Goal: Task Accomplishment & Management: Manage account settings

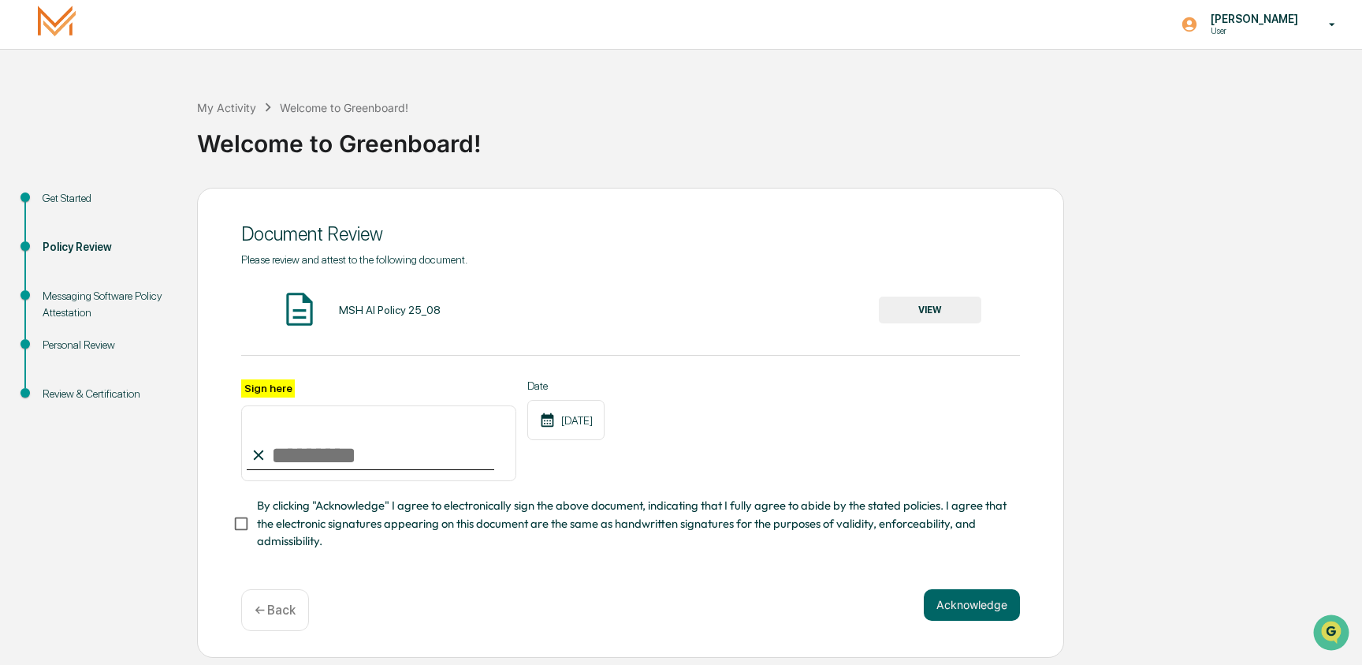
click at [1204, 44] on div "[PERSON_NAME] User" at bounding box center [1263, 24] width 197 height 49
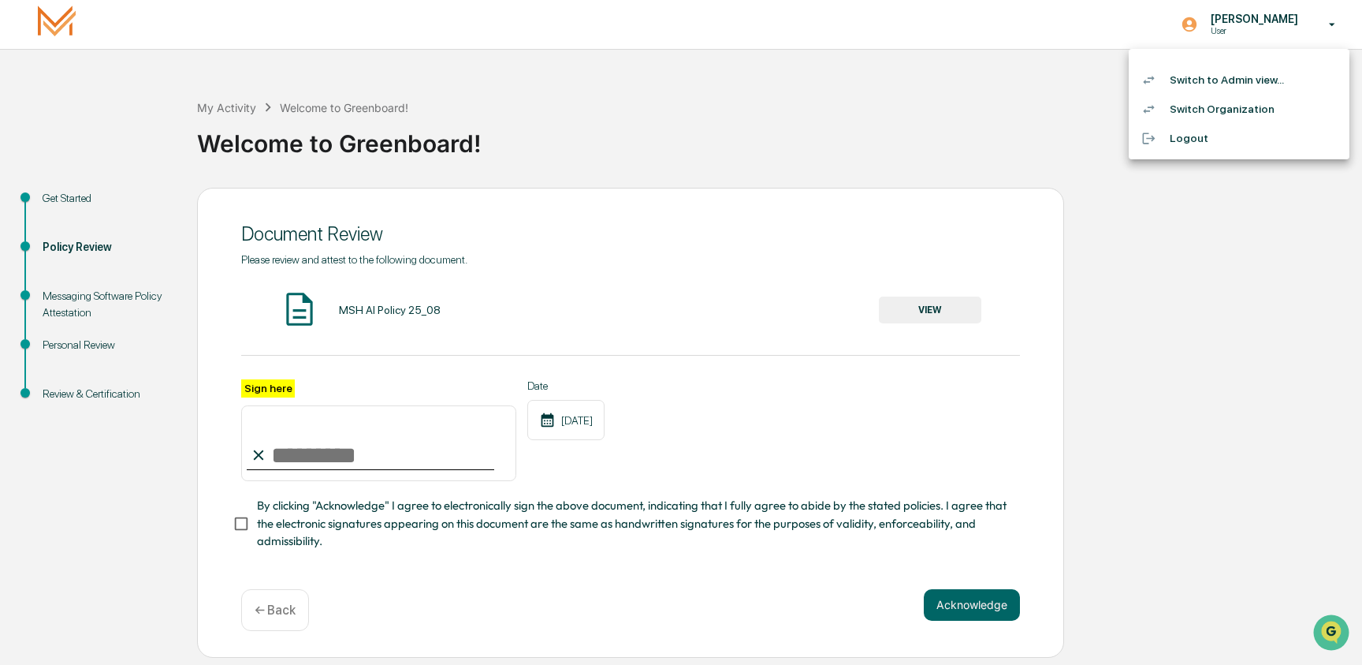
click at [1211, 91] on li "Switch to Admin view..." at bounding box center [1239, 79] width 221 height 29
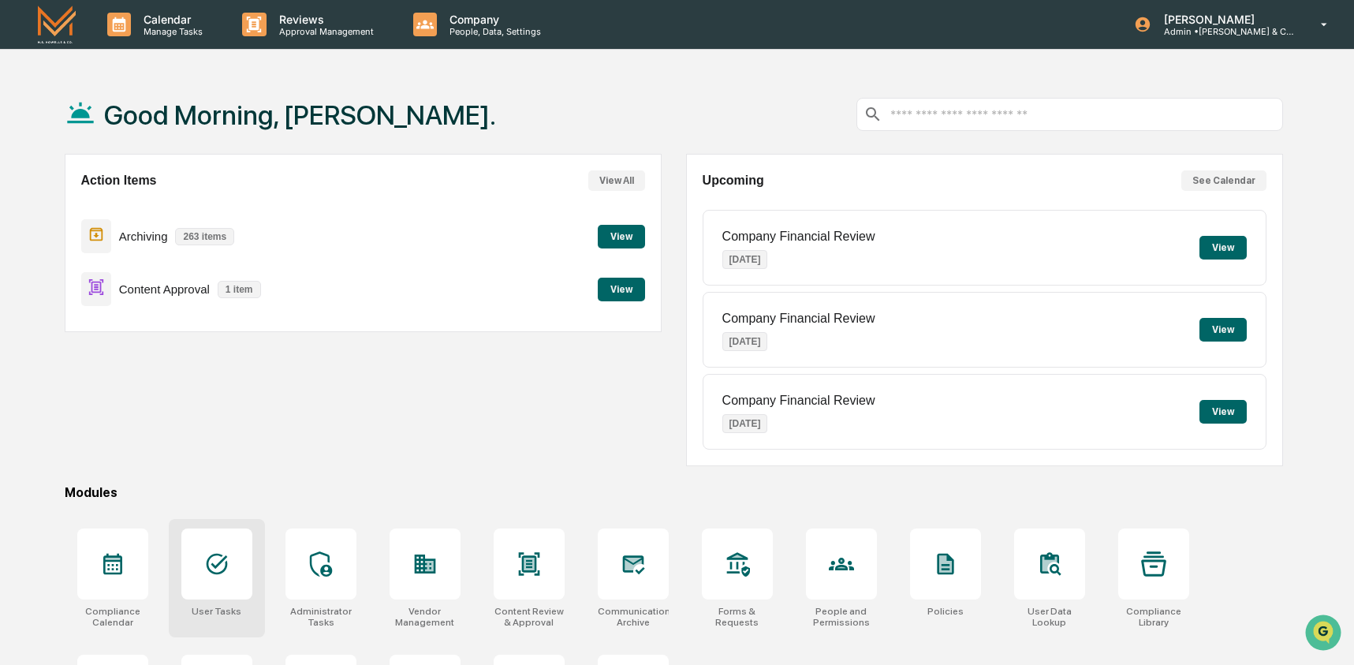
click at [236, 550] on div at bounding box center [216, 563] width 71 height 71
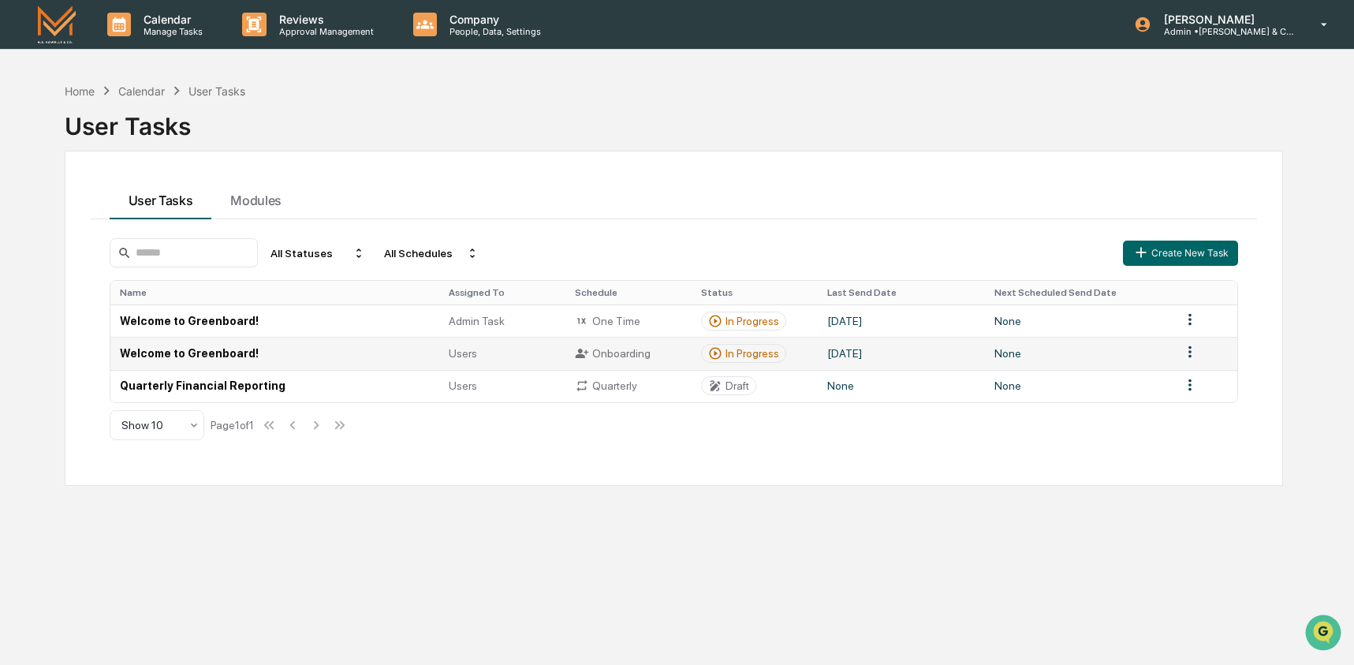
click at [348, 354] on td "Welcome to Greenboard!" at bounding box center [275, 353] width 330 height 32
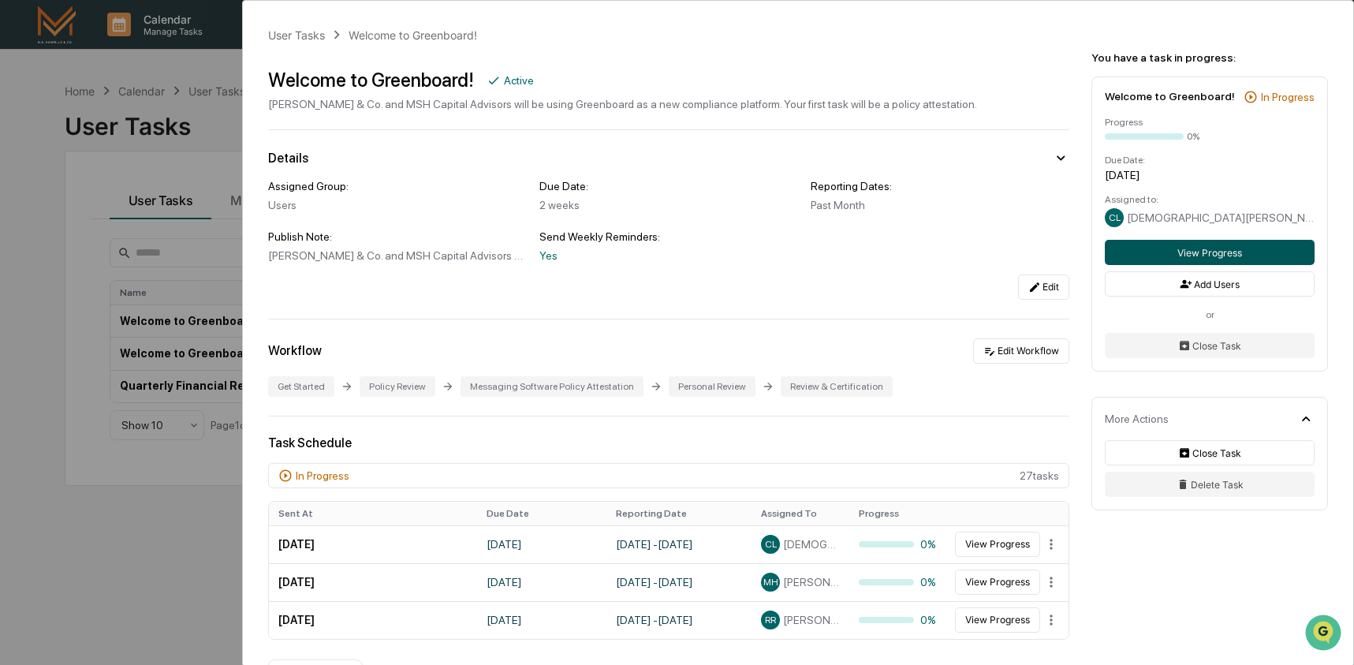
click at [1279, 265] on button "View Progress" at bounding box center [1210, 252] width 210 height 25
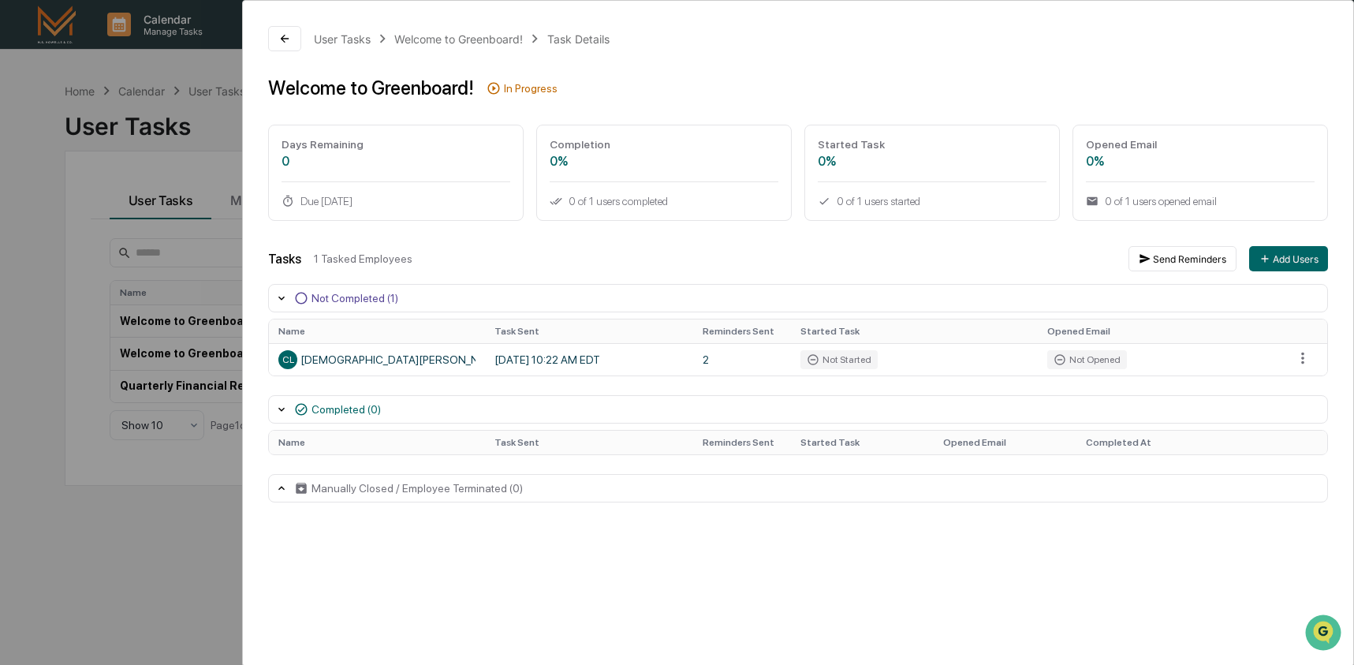
click at [141, 548] on div "User Tasks Welcome to Greenboard! Task Details Welcome to Greenboard! In Progre…" at bounding box center [677, 332] width 1354 height 665
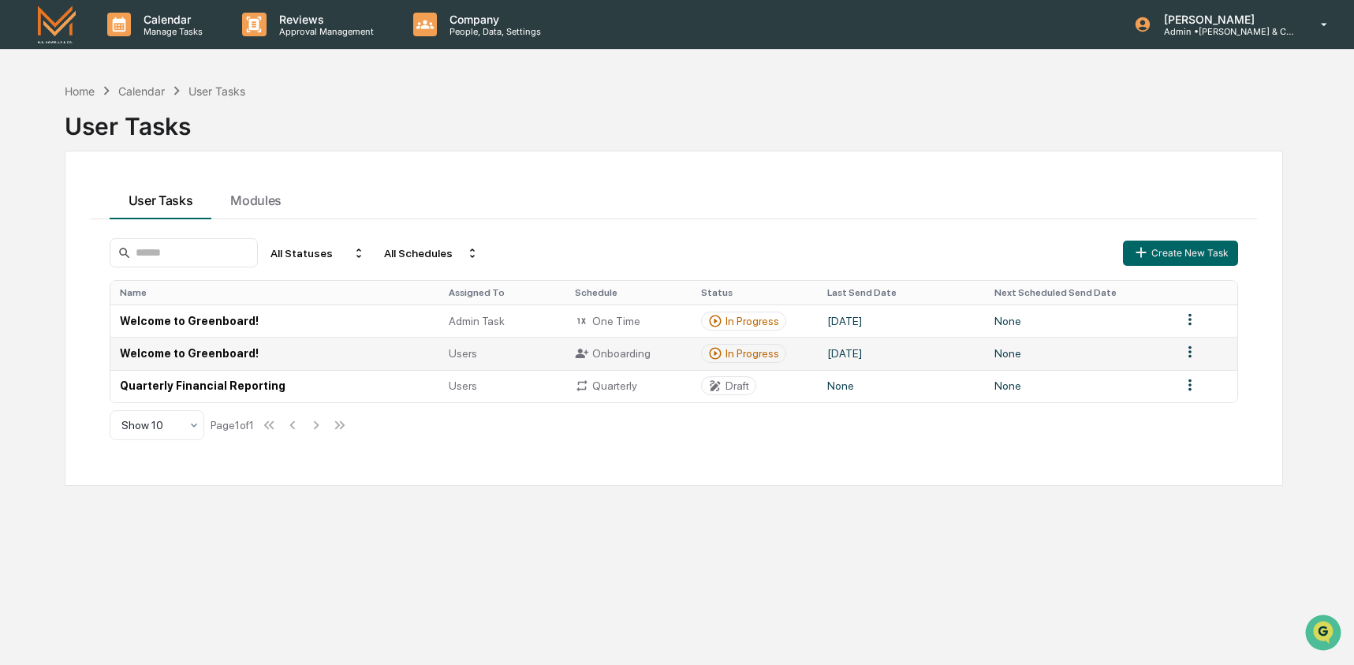
click at [313, 352] on td "Welcome to Greenboard!" at bounding box center [275, 353] width 330 height 32
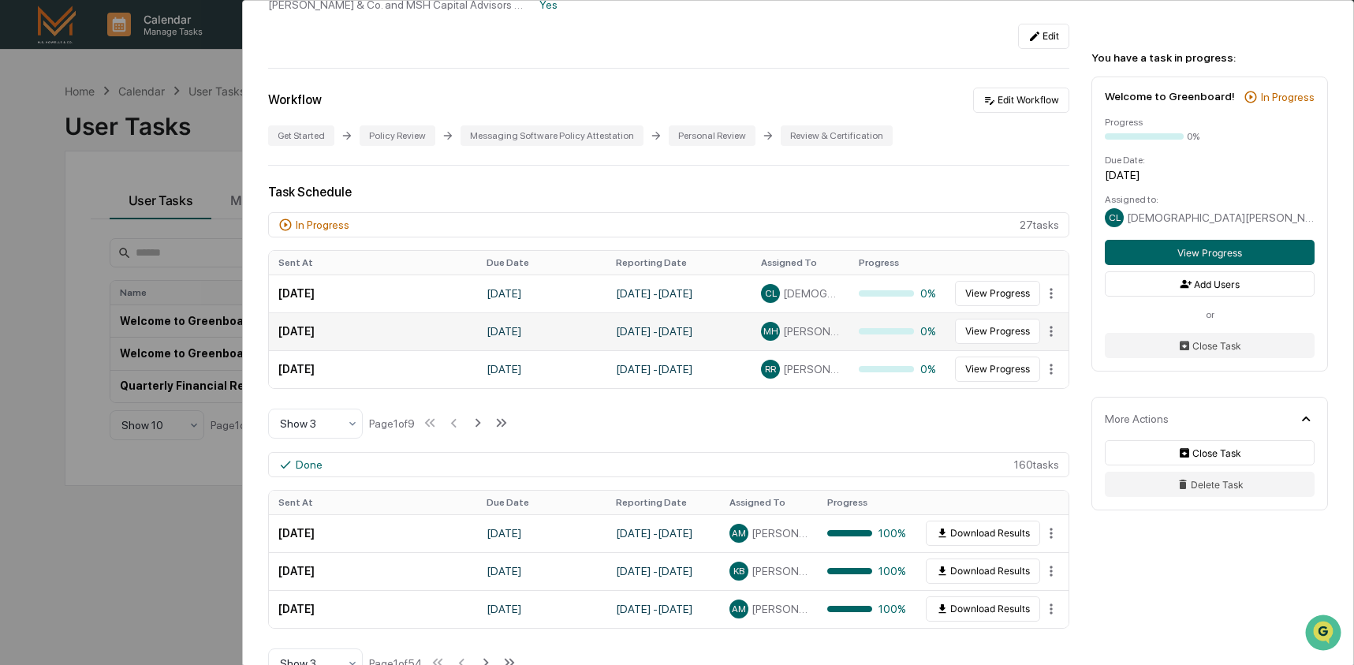
scroll to position [276, 0]
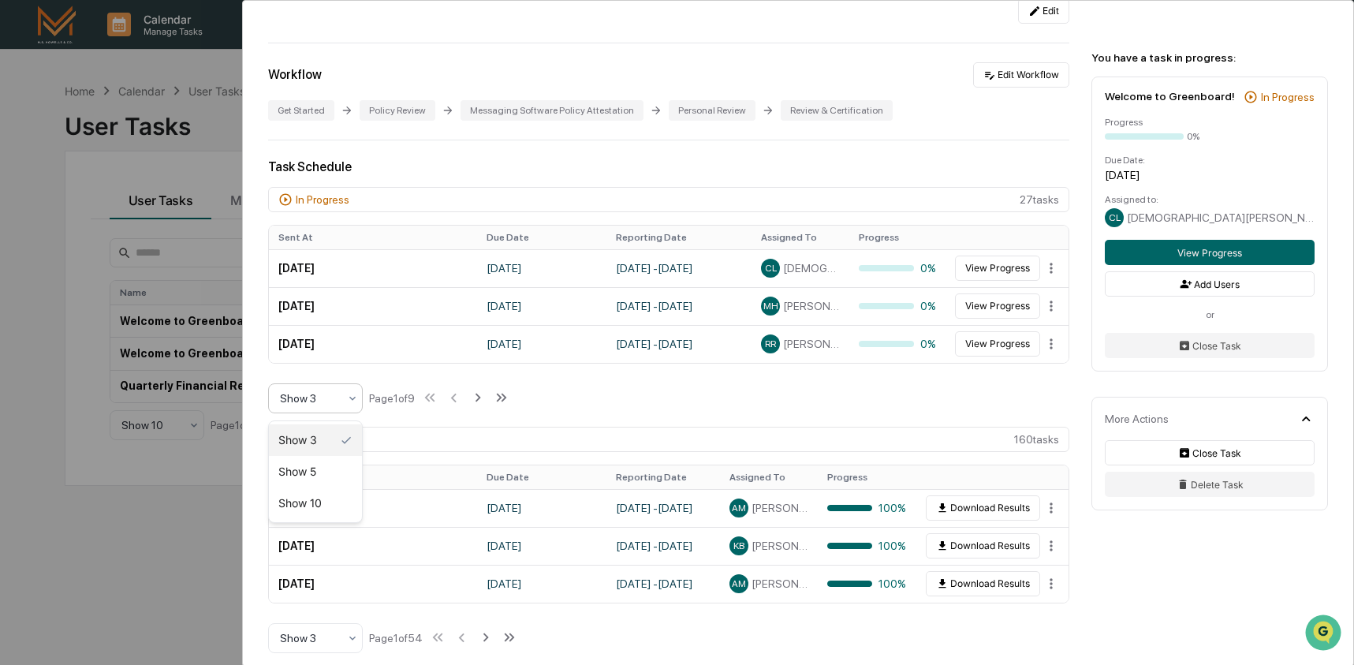
click at [337, 401] on div at bounding box center [309, 398] width 58 height 16
click at [331, 502] on div "Show 10" at bounding box center [315, 503] width 93 height 32
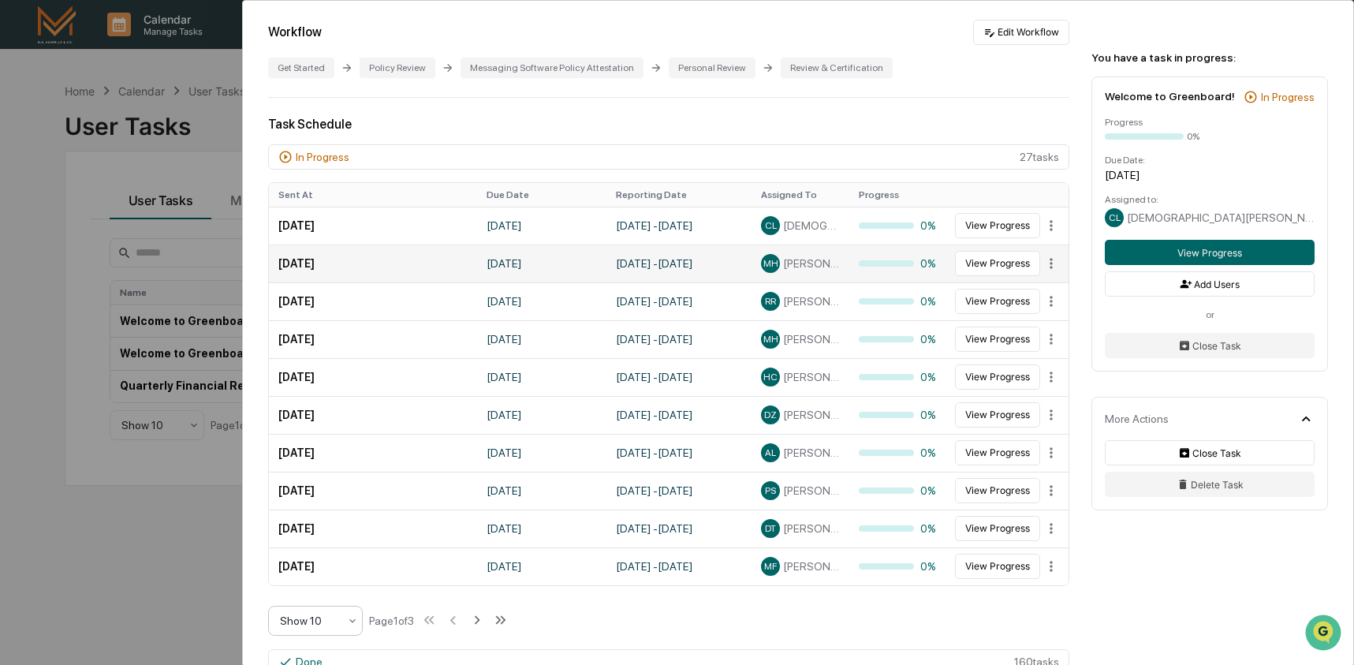
scroll to position [343, 0]
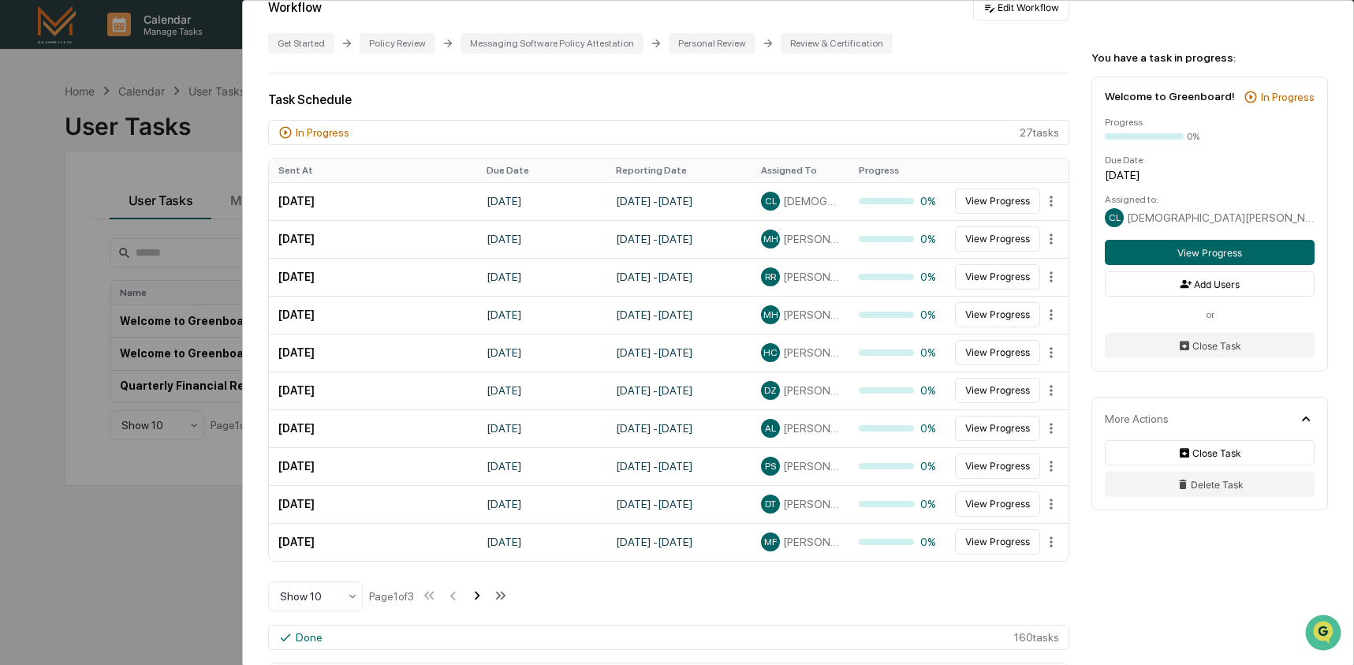
click at [480, 599] on icon at bounding box center [478, 595] width 6 height 9
click at [995, 207] on button "View Progress" at bounding box center [997, 200] width 85 height 25
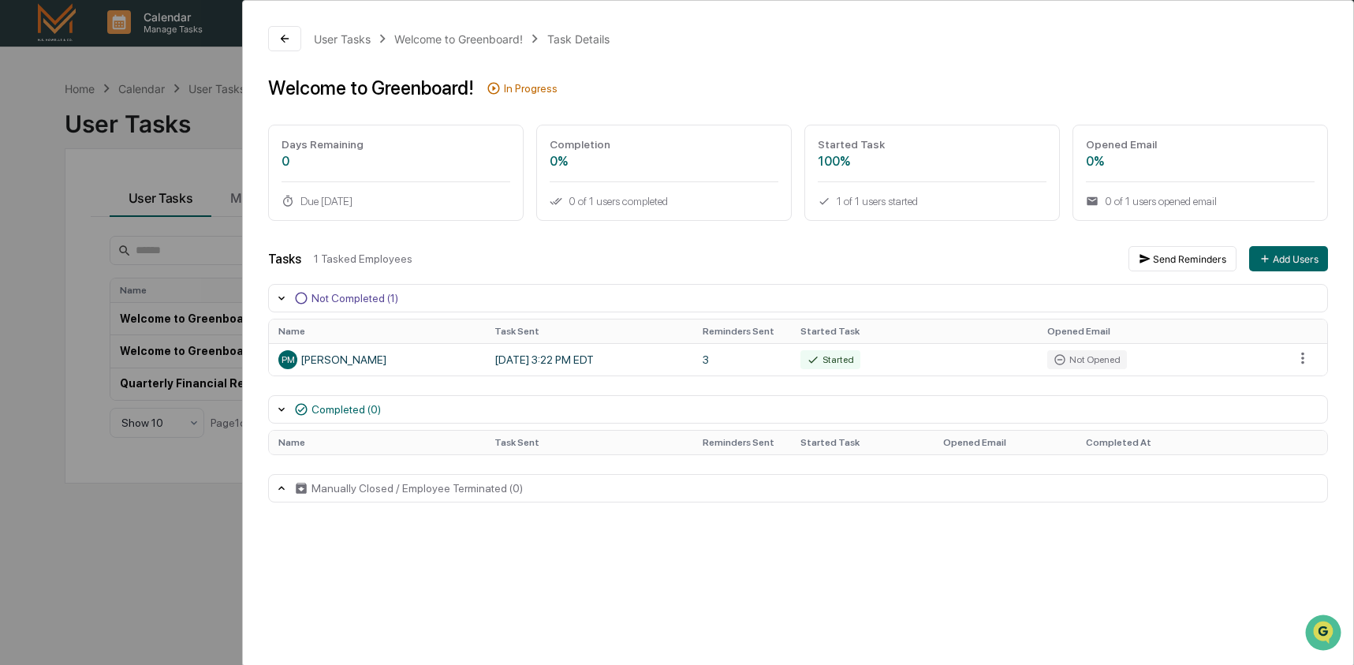
scroll to position [3, 0]
click at [809, 363] on icon at bounding box center [813, 359] width 13 height 13
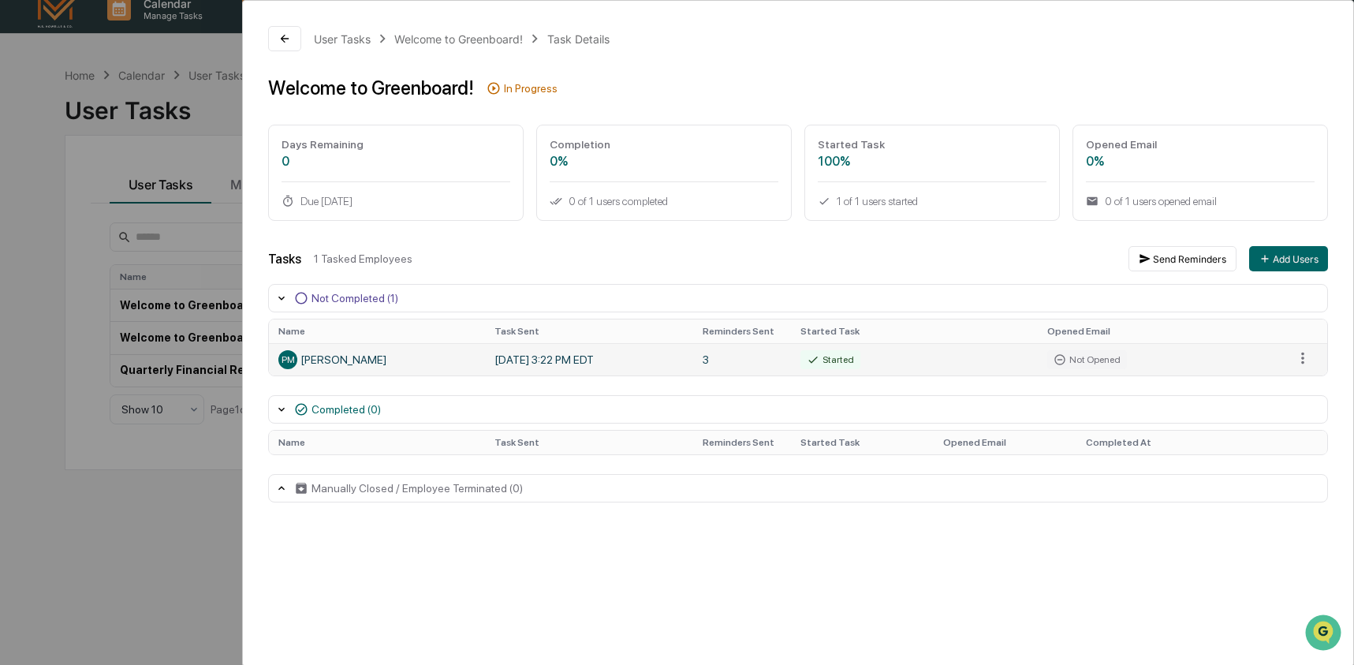
scroll to position [29, 0]
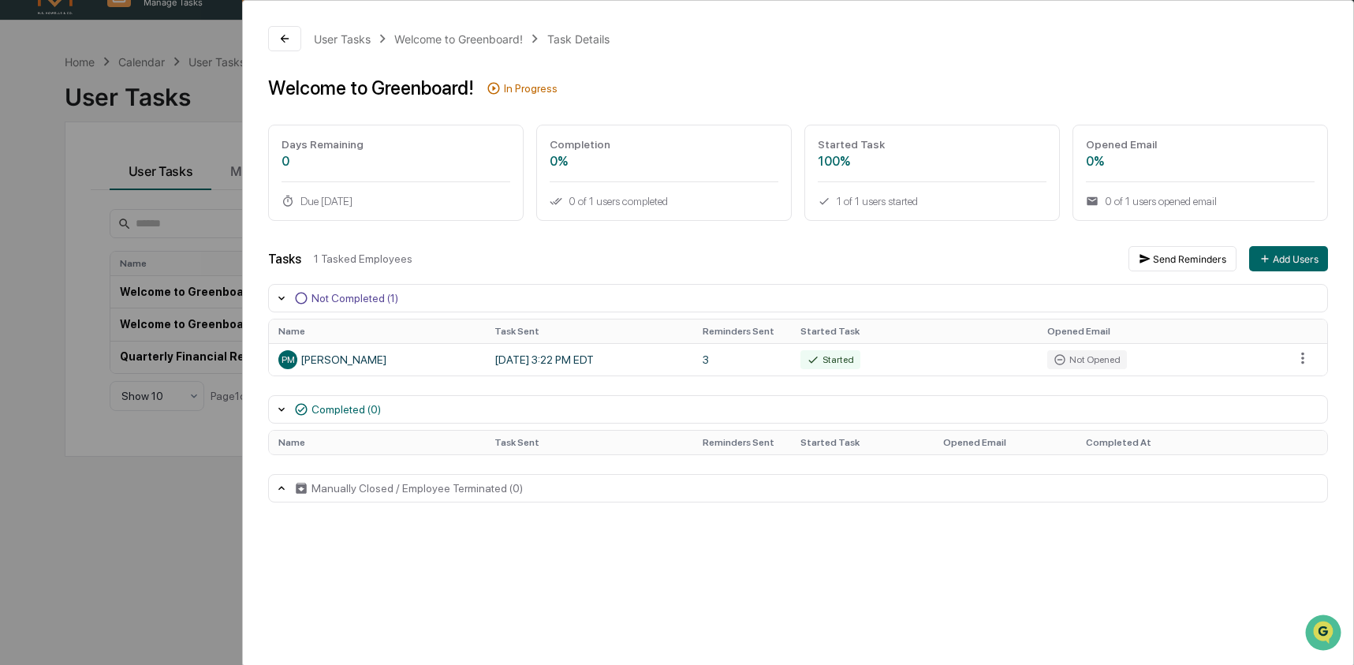
click at [228, 31] on div "User Tasks Welcome to Greenboard! Task Details Welcome to Greenboard! In Progre…" at bounding box center [677, 332] width 1354 height 665
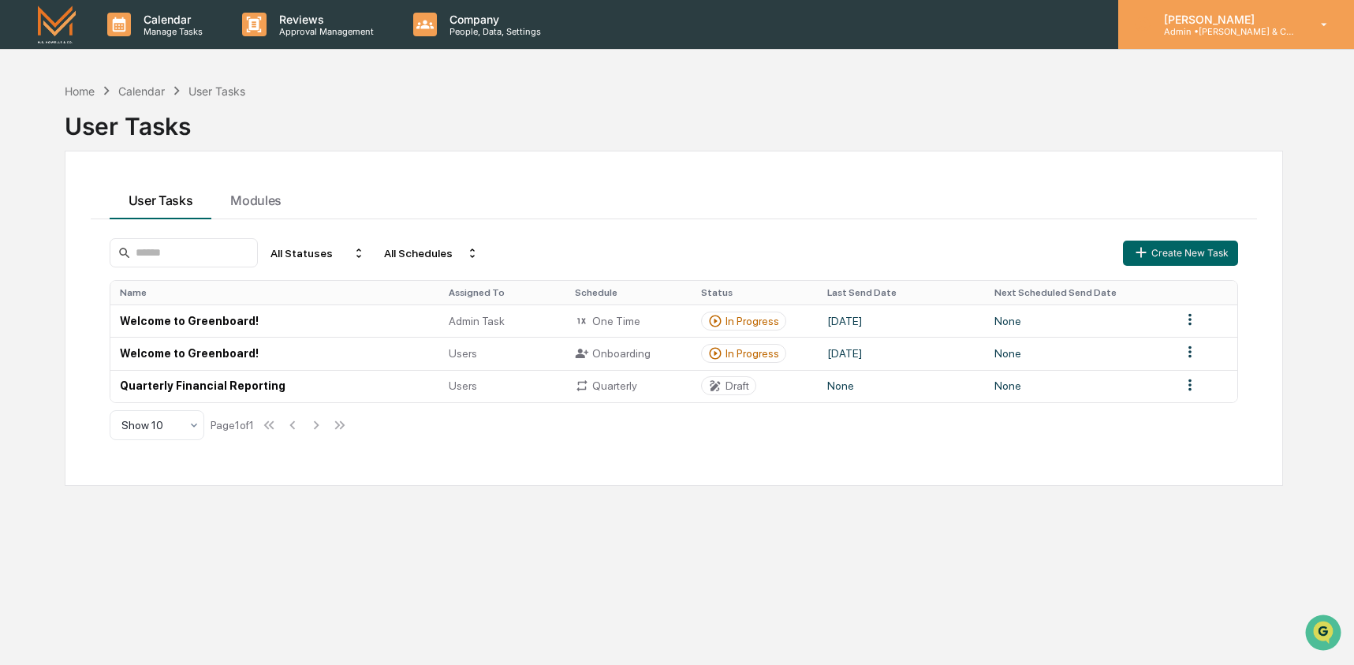
click at [1172, 28] on p "Admin • [PERSON_NAME] & Co. - BD" at bounding box center [1224, 31] width 147 height 11
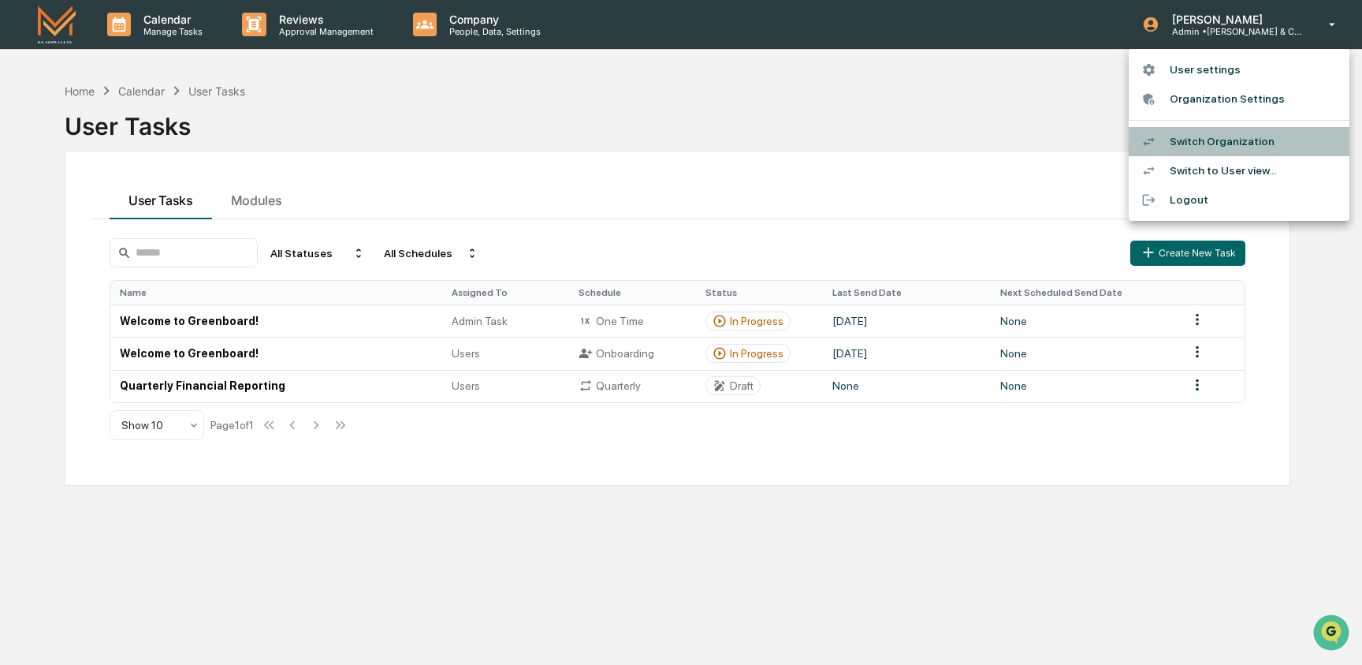
click at [1265, 139] on li "Switch Organization" at bounding box center [1239, 141] width 221 height 29
